Goal: Obtain resource: Download file/media

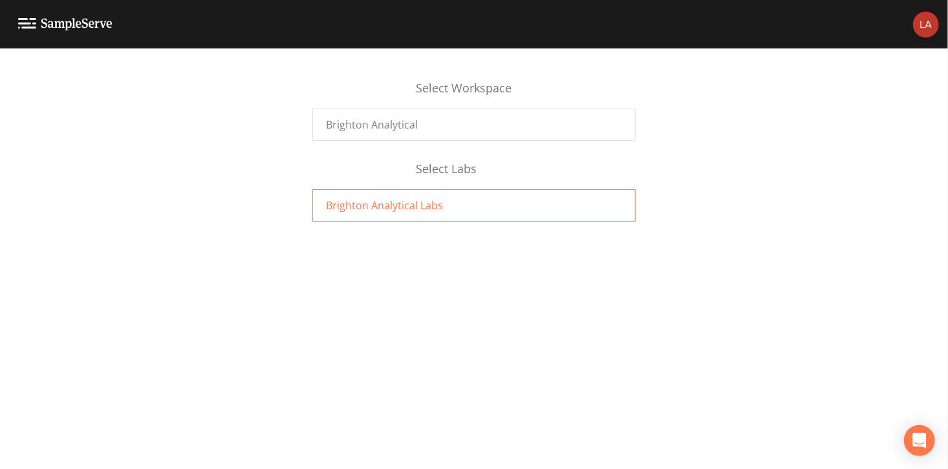
click at [427, 204] on span "Brighton Analytical Labs" at bounding box center [384, 206] width 117 height 16
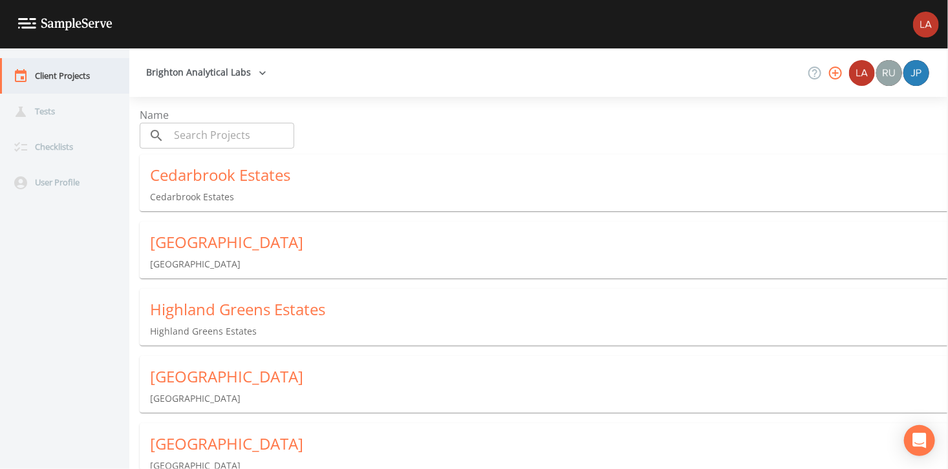
click at [57, 76] on div "Client Projects" at bounding box center [58, 76] width 116 height 36
click at [206, 185] on div "Cedarbrook Estates" at bounding box center [549, 175] width 798 height 21
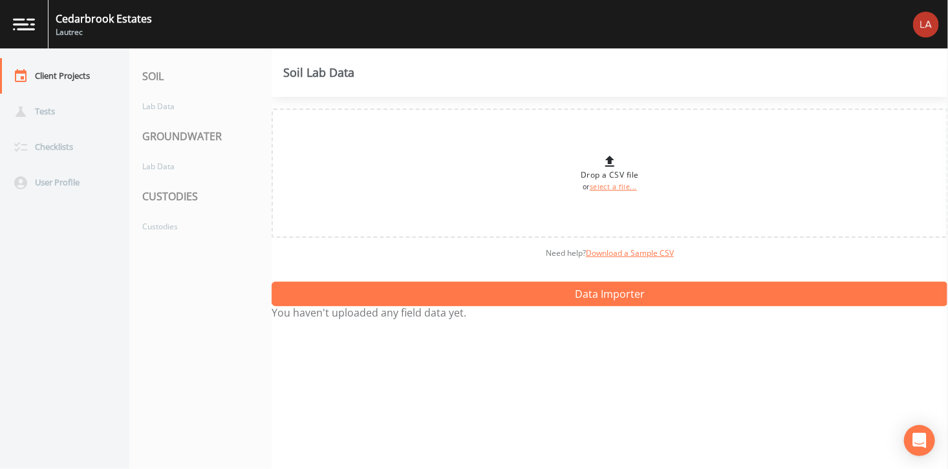
click at [167, 200] on div "CUSTODIES" at bounding box center [200, 196] width 142 height 36
click at [158, 228] on div "Custodies" at bounding box center [193, 227] width 129 height 24
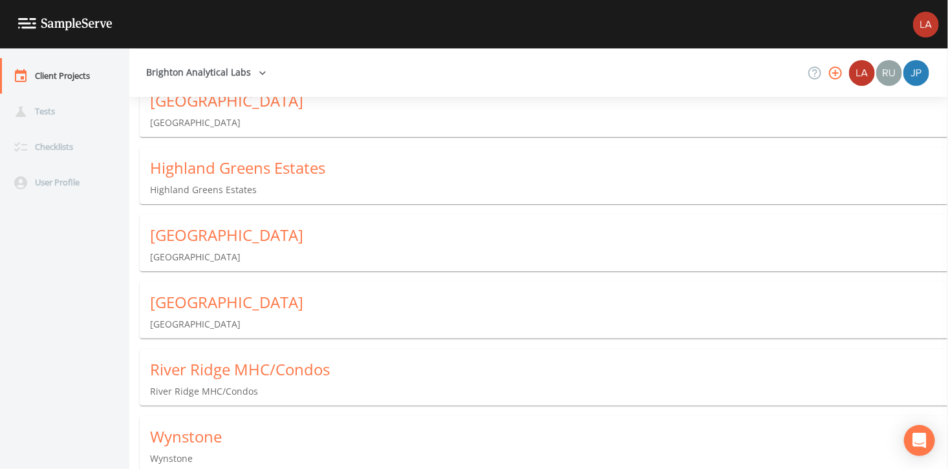
scroll to position [150, 0]
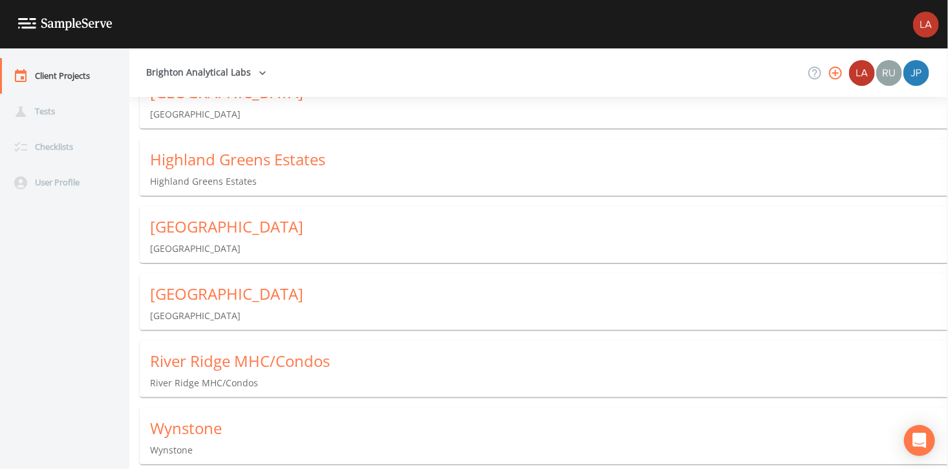
click at [204, 319] on p "[GEOGRAPHIC_DATA]" at bounding box center [549, 316] width 798 height 13
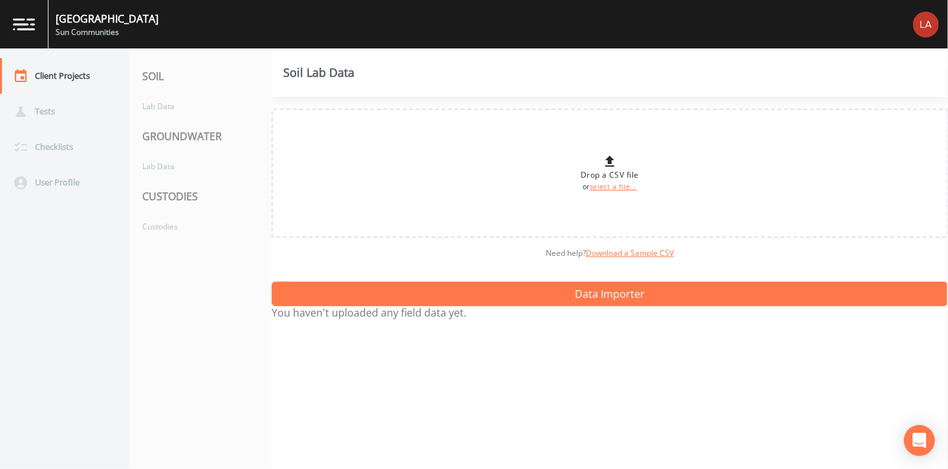
click at [145, 191] on div "CUSTODIES" at bounding box center [200, 196] width 142 height 36
click at [163, 197] on div "CUSTODIES" at bounding box center [200, 196] width 142 height 36
click at [150, 198] on div "CUSTODIES" at bounding box center [200, 196] width 142 height 36
click at [61, 76] on div "Client Projects" at bounding box center [58, 76] width 116 height 36
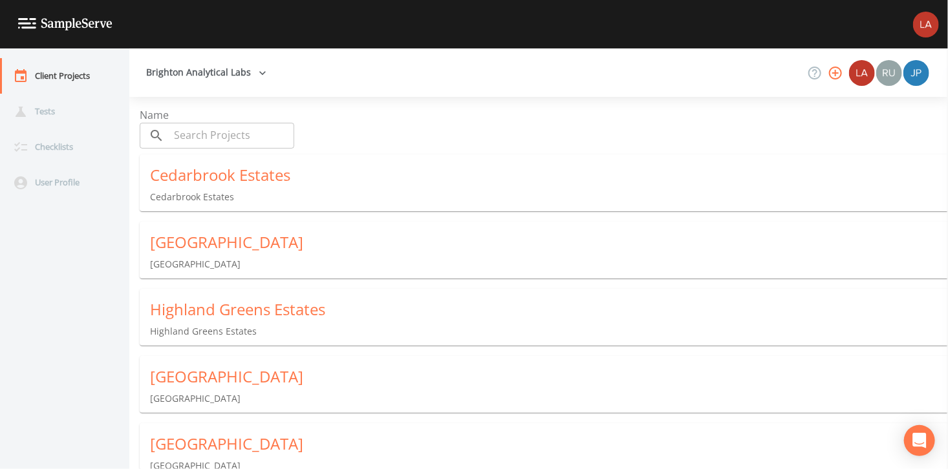
click at [202, 445] on div "[GEOGRAPHIC_DATA]" at bounding box center [549, 444] width 798 height 21
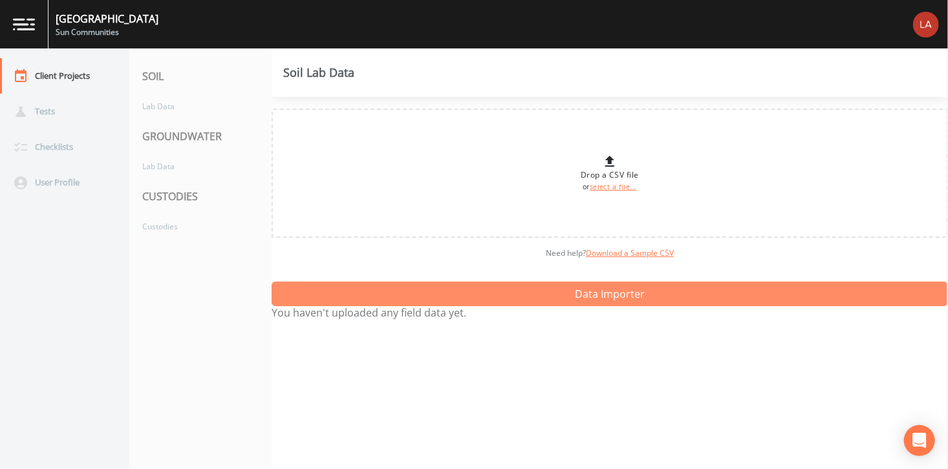
click at [331, 295] on button "Data Importer" at bounding box center [610, 294] width 676 height 25
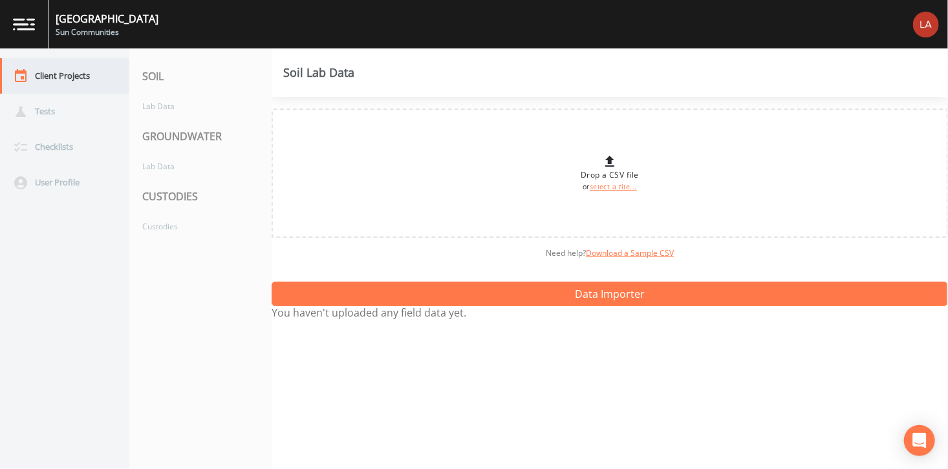
click at [30, 72] on div "Client Projects" at bounding box center [58, 76] width 116 height 36
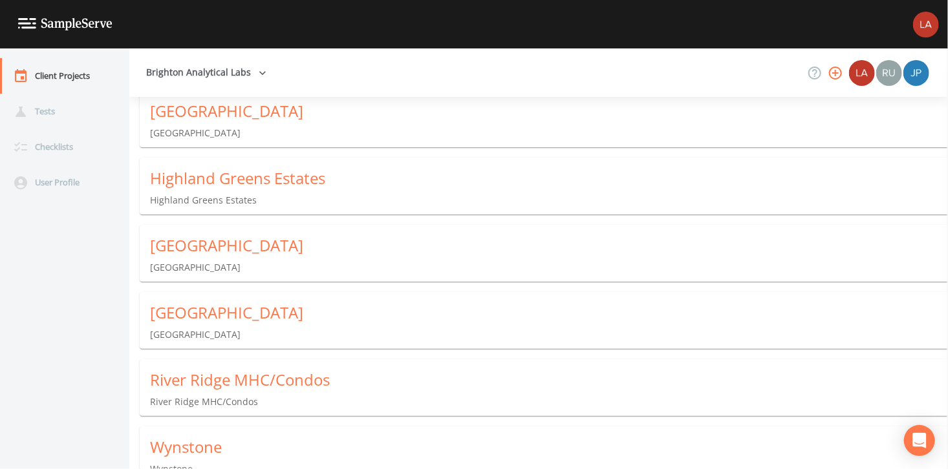
scroll to position [150, 0]
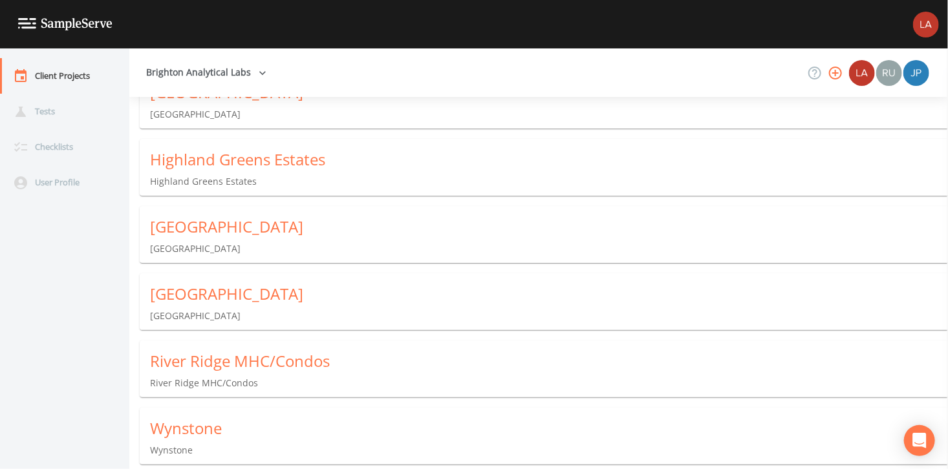
click at [184, 316] on p "[GEOGRAPHIC_DATA]" at bounding box center [549, 316] width 798 height 13
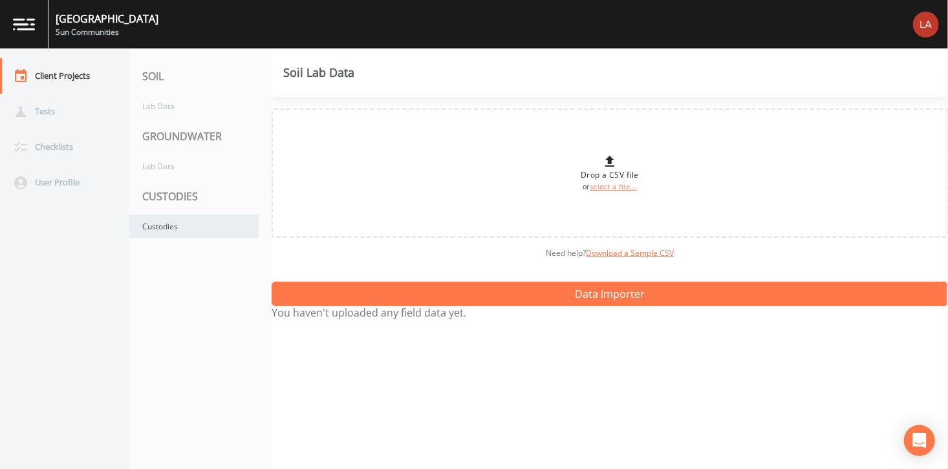
click at [150, 228] on div "Custodies" at bounding box center [193, 227] width 129 height 24
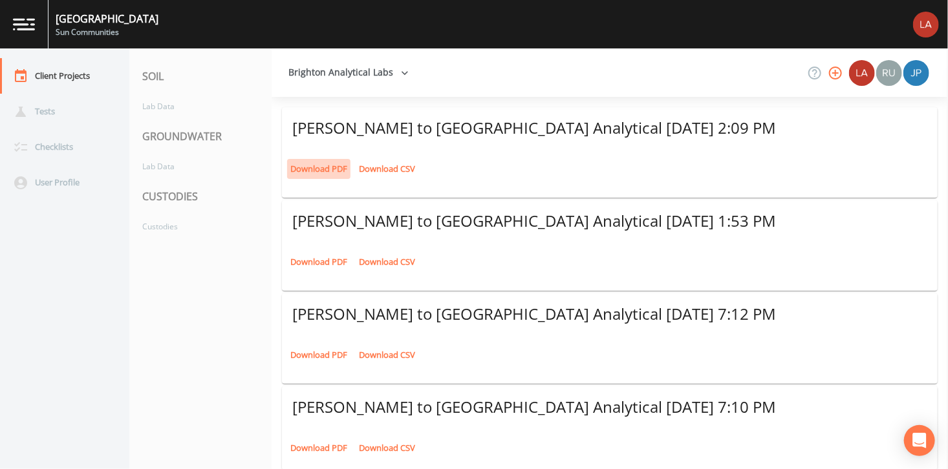
click at [316, 171] on link "Download PDF" at bounding box center [318, 169] width 63 height 20
click at [318, 262] on link "Download PDF" at bounding box center [318, 262] width 63 height 20
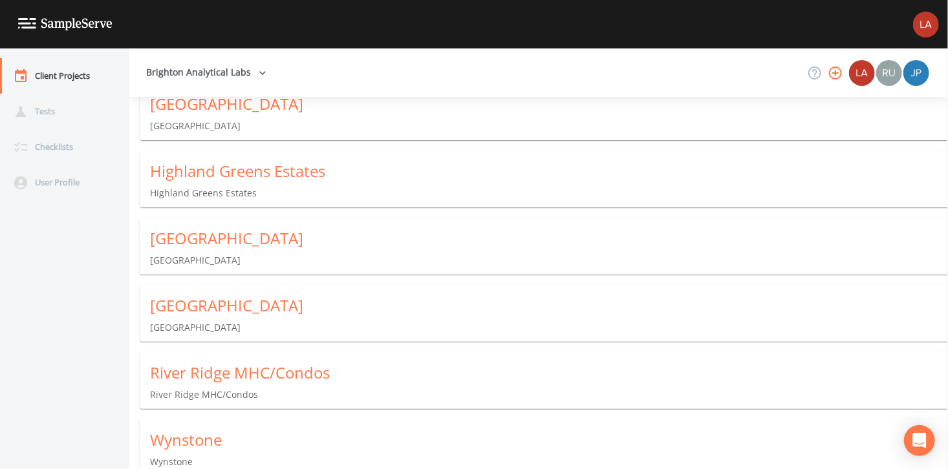
scroll to position [150, 0]
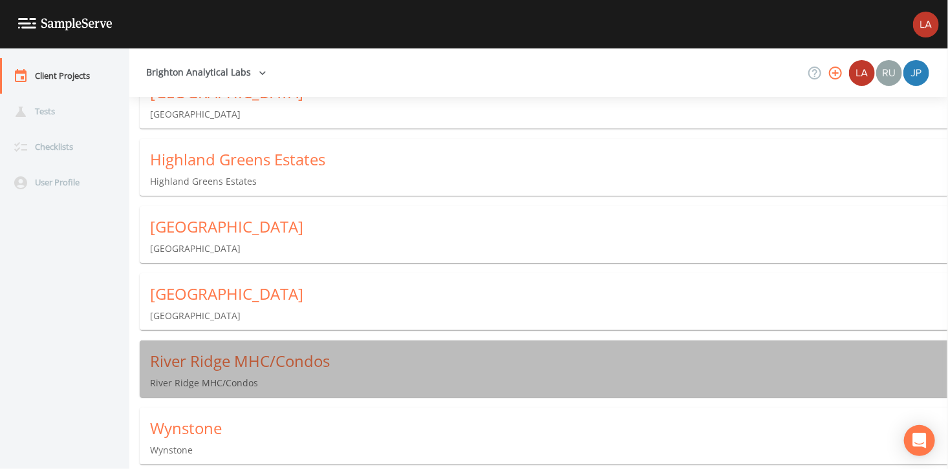
click at [207, 365] on div "River Ridge MHC/Condos" at bounding box center [549, 361] width 798 height 21
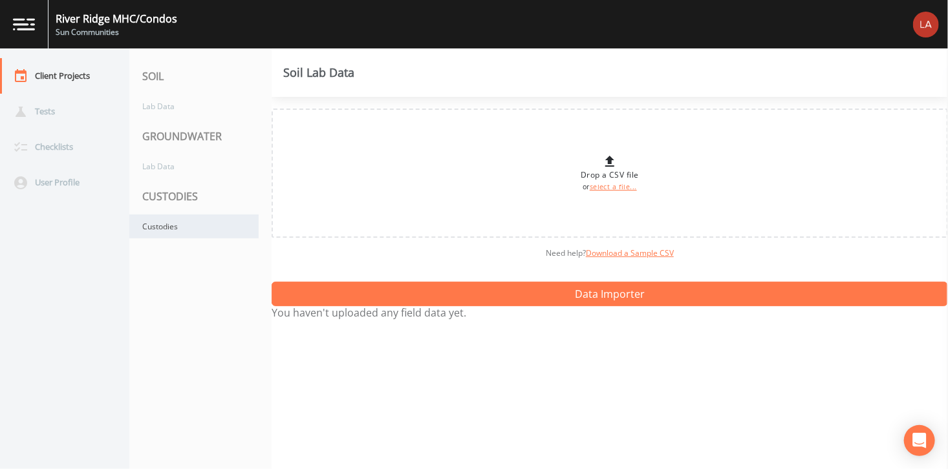
click at [163, 228] on div "Custodies" at bounding box center [193, 227] width 129 height 24
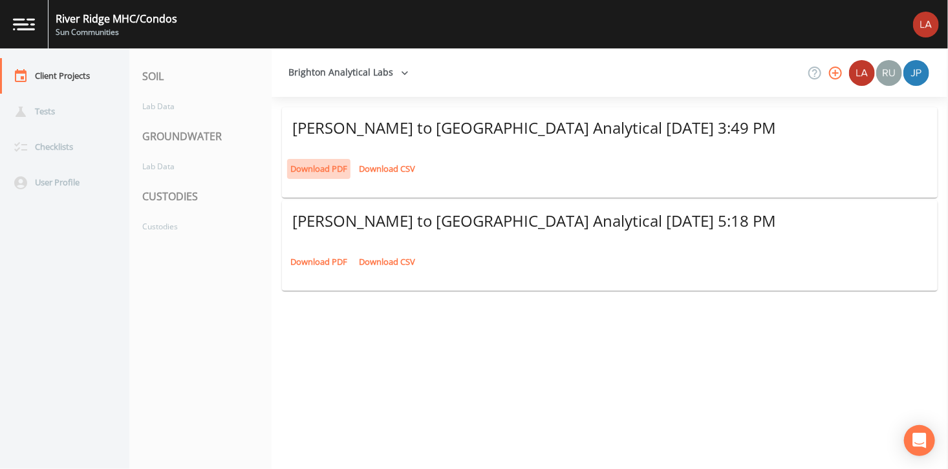
click at [309, 168] on link "Download PDF" at bounding box center [318, 169] width 63 height 20
